Goal: Task Accomplishment & Management: Use online tool/utility

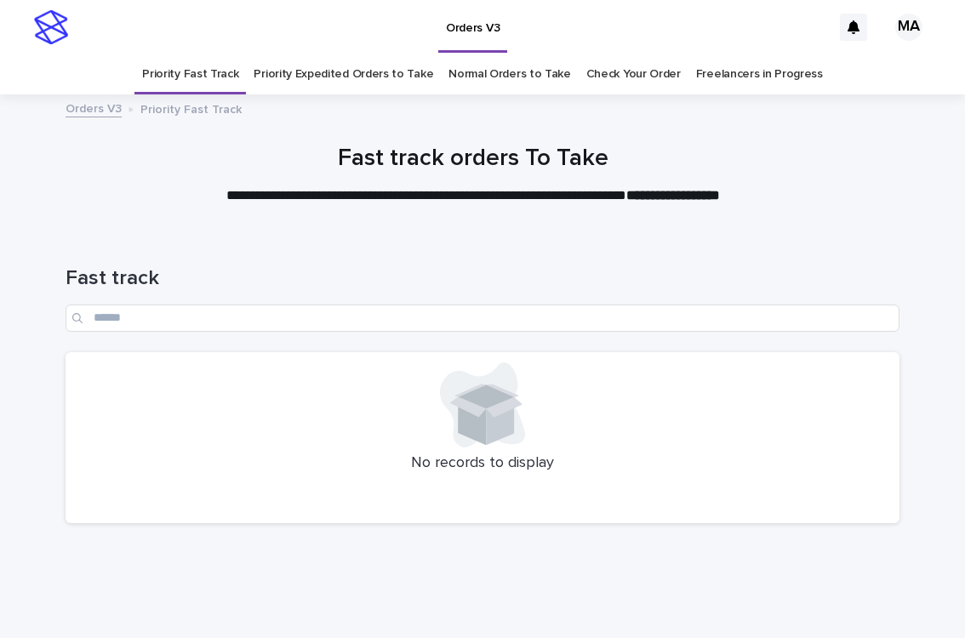
click at [523, 77] on link "Normal Orders to Take" at bounding box center [510, 74] width 123 height 40
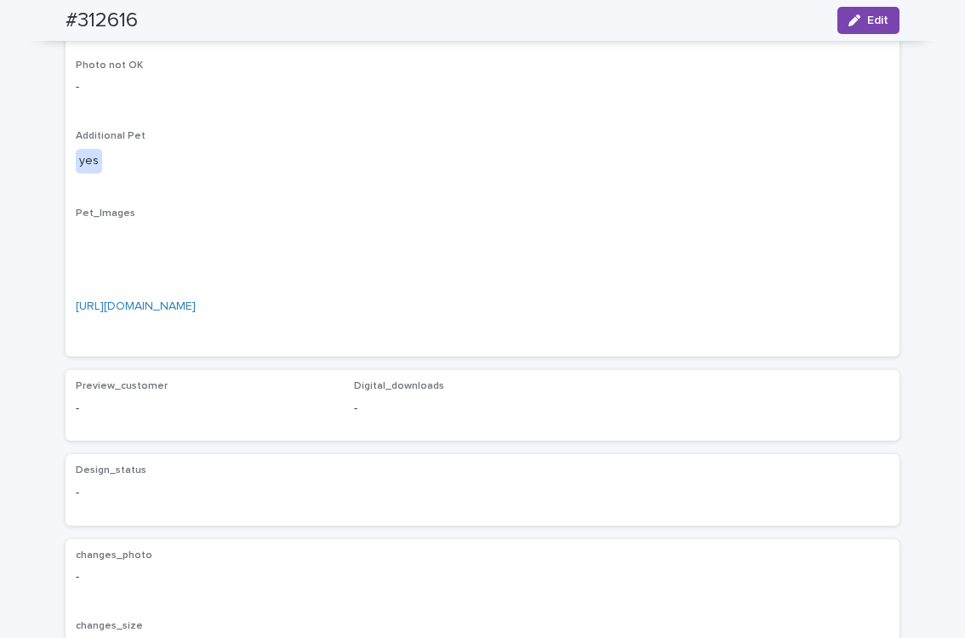
scroll to position [894, 0]
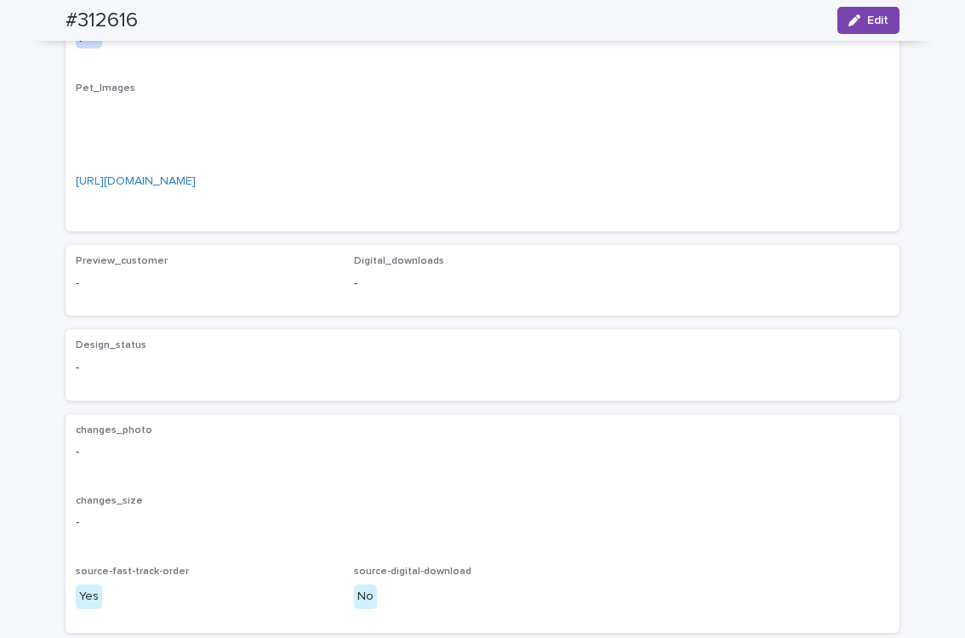
click at [196, 187] on link "[URL][DOMAIN_NAME]" at bounding box center [136, 181] width 120 height 12
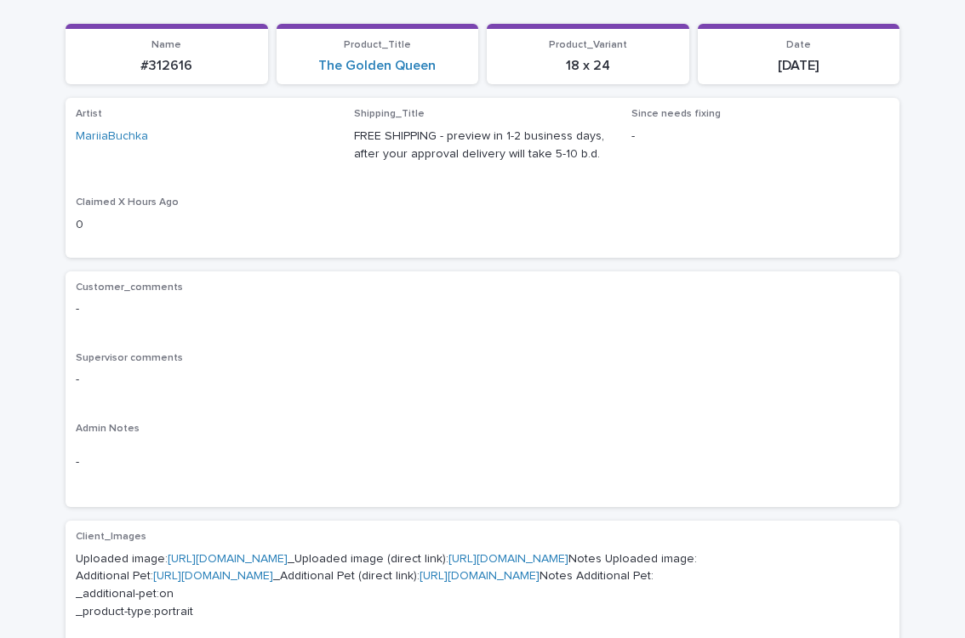
scroll to position [298, 0]
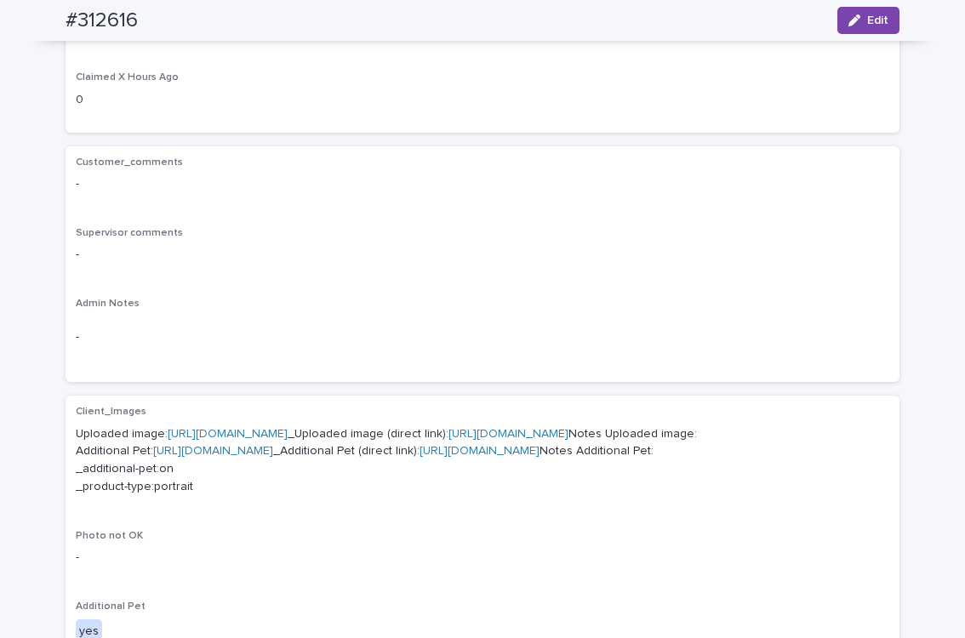
click at [288, 429] on link "[URL][DOMAIN_NAME]" at bounding box center [228, 434] width 120 height 12
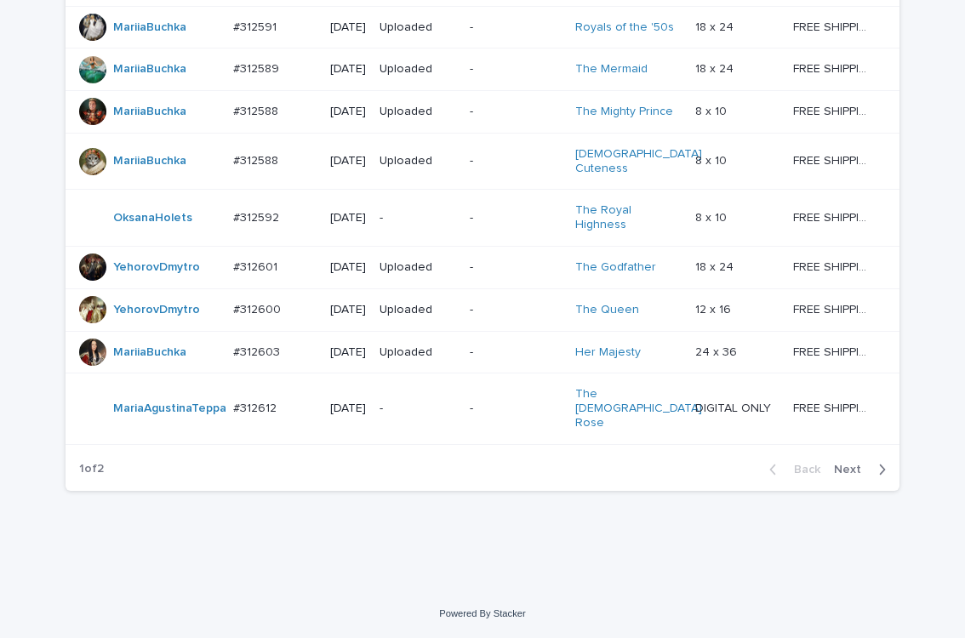
scroll to position [1626, 0]
click at [426, 423] on div "-" at bounding box center [418, 409] width 77 height 28
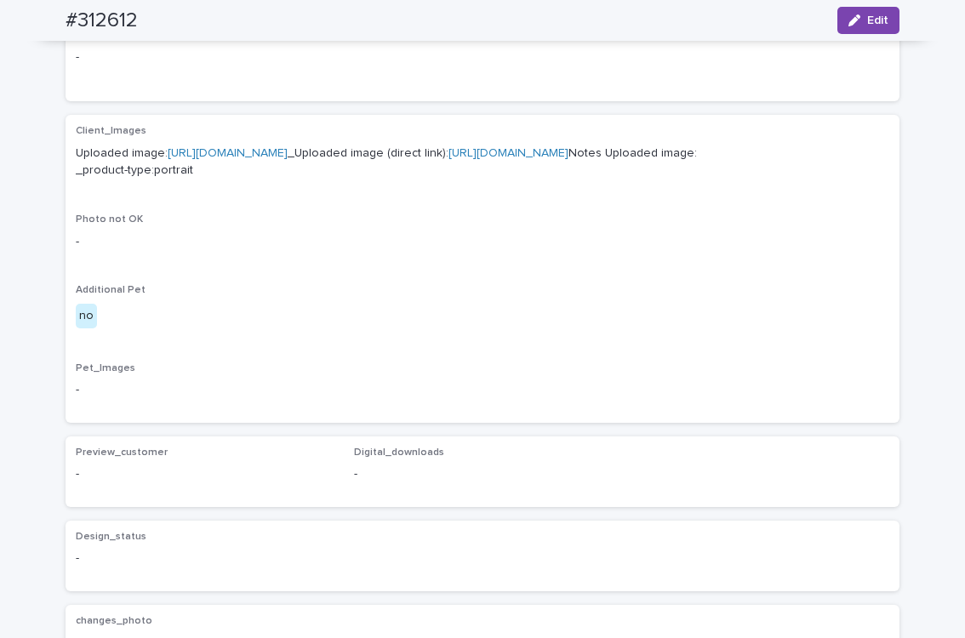
scroll to position [298, 0]
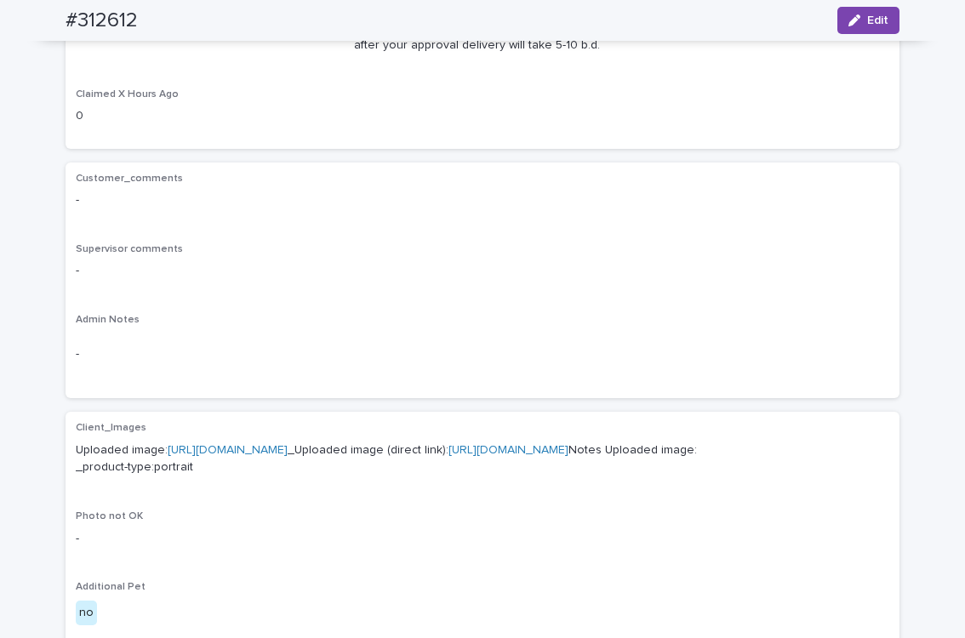
click at [288, 444] on link "https://cdn.shopify.com-uploadkit.app/s/files/1/0033/4807/0511/files/download.h…" at bounding box center [228, 450] width 120 height 12
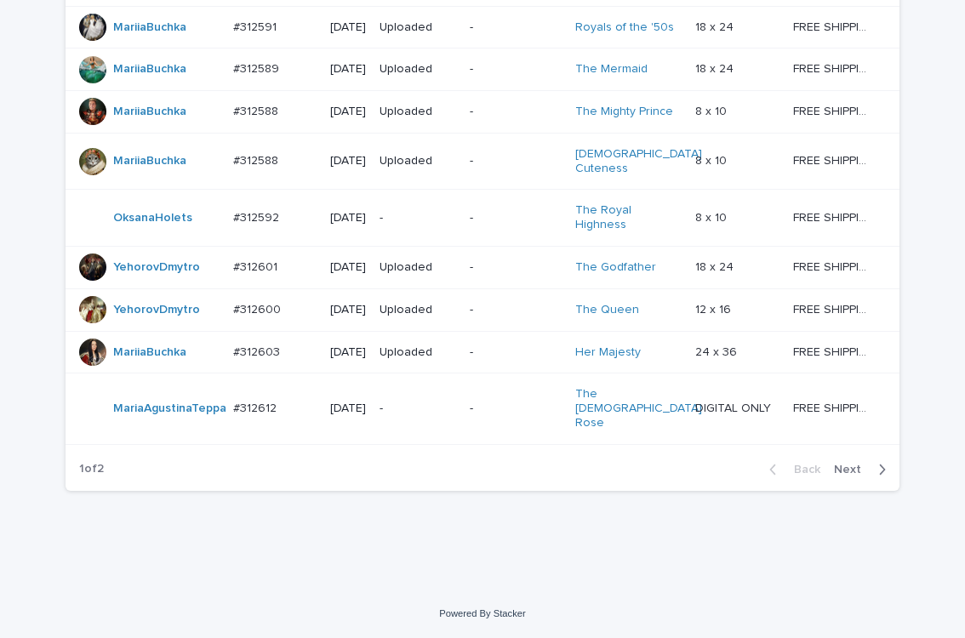
scroll to position [1626, 0]
click at [846, 474] on span "Next" at bounding box center [852, 470] width 37 height 12
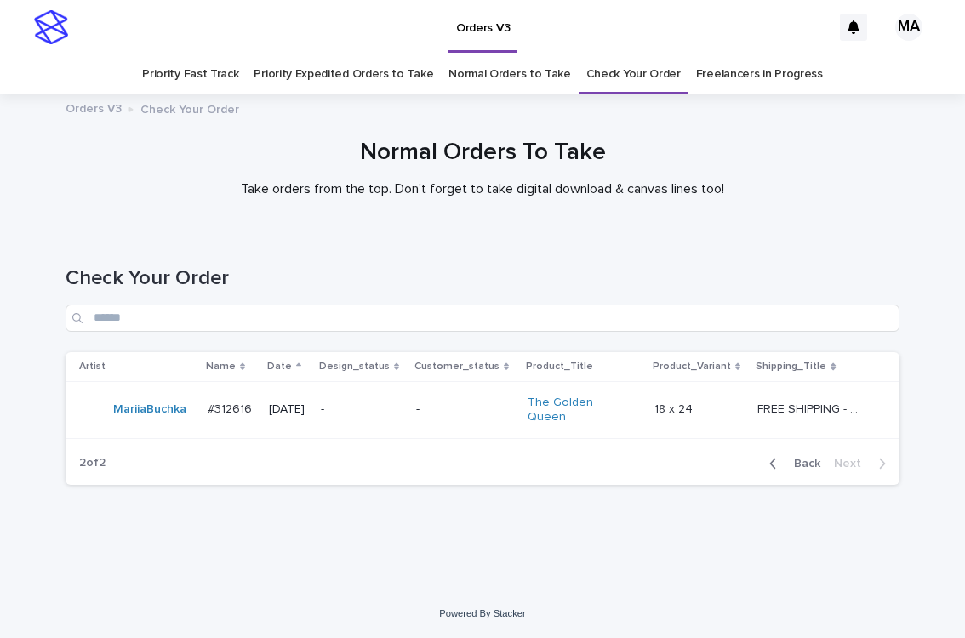
click at [769, 548] on div "Loading... Saving… Loading... Saving… Check Your Order Artist Name Date Design_…" at bounding box center [482, 410] width 965 height 357
click at [280, 252] on div "Check Your Order" at bounding box center [483, 292] width 834 height 120
click at [811, 458] on span "Back" at bounding box center [802, 464] width 37 height 12
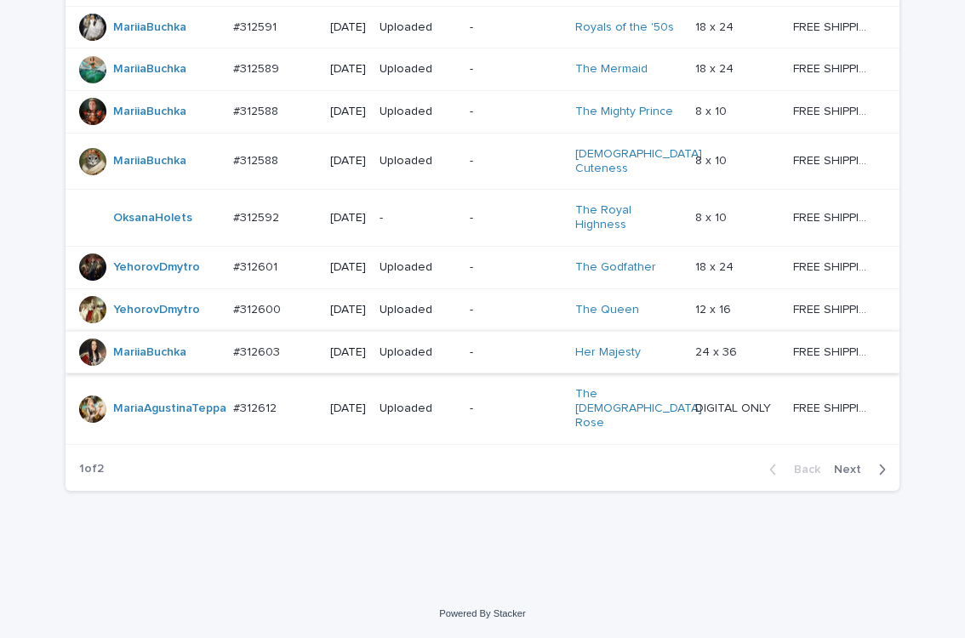
scroll to position [1626, 0]
click at [843, 471] on span "Next" at bounding box center [852, 470] width 37 height 12
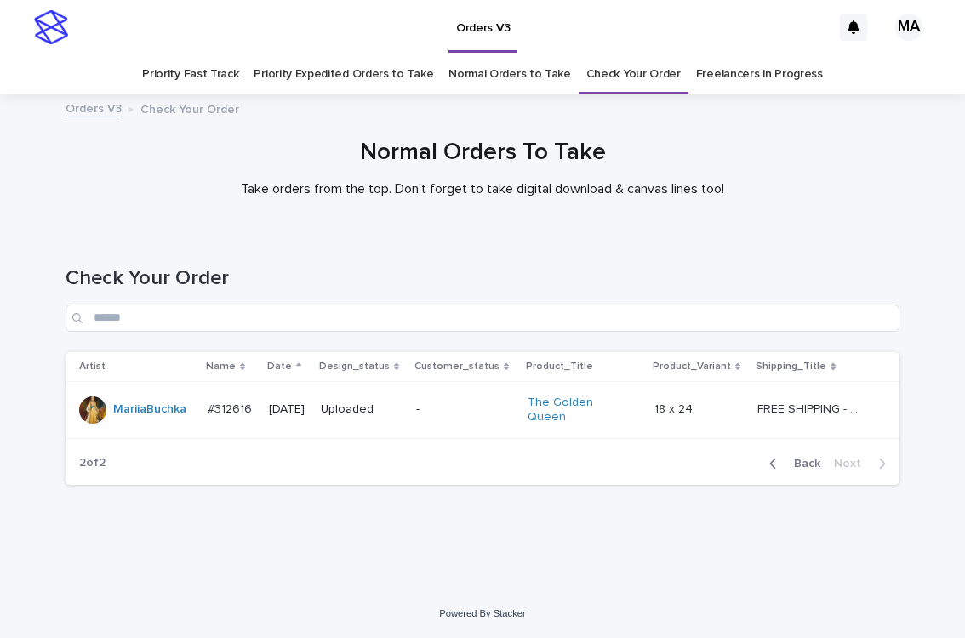
click at [891, 195] on div "Normal Orders To Take Take orders from the top. Don't forget to take digital do…" at bounding box center [482, 168] width 851 height 59
